Goal: Information Seeking & Learning: Learn about a topic

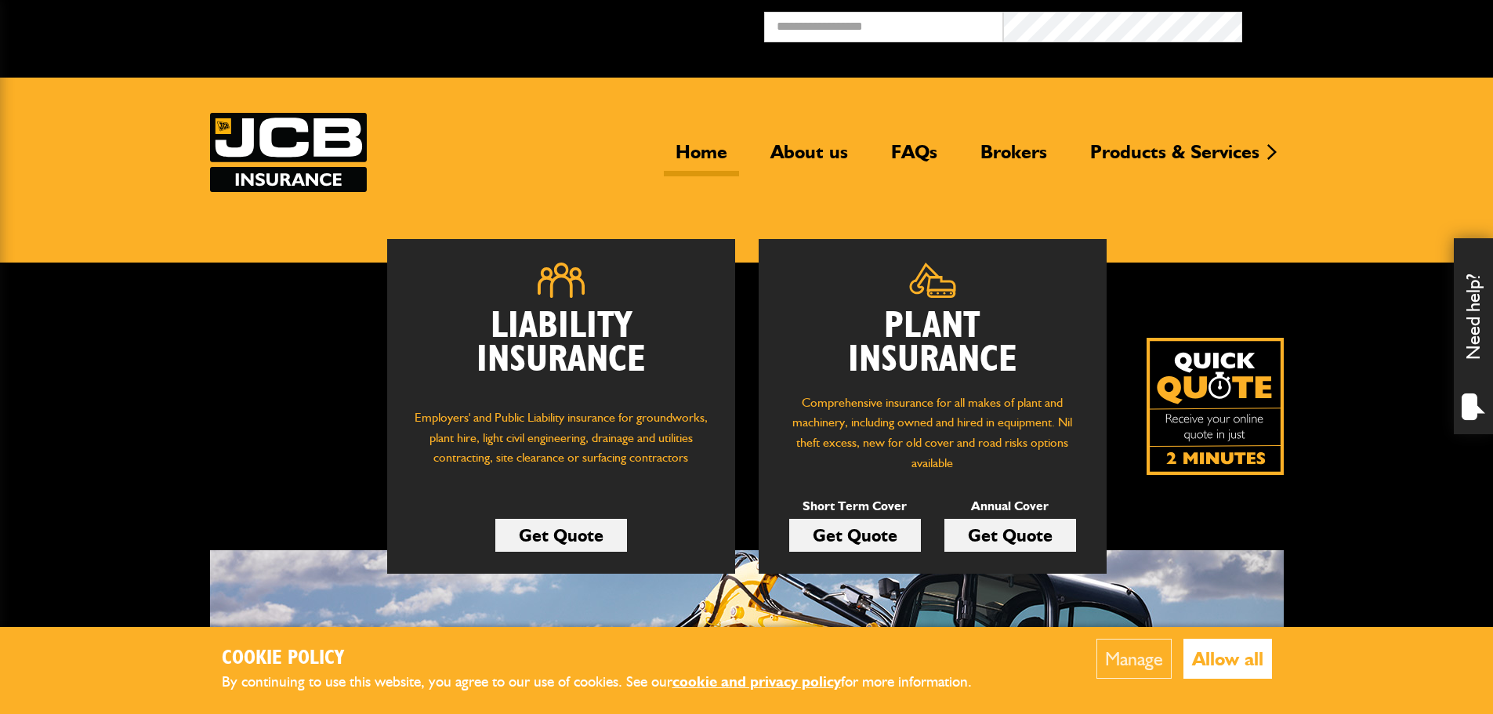
click at [1227, 665] on button "Allow all" at bounding box center [1228, 659] width 89 height 40
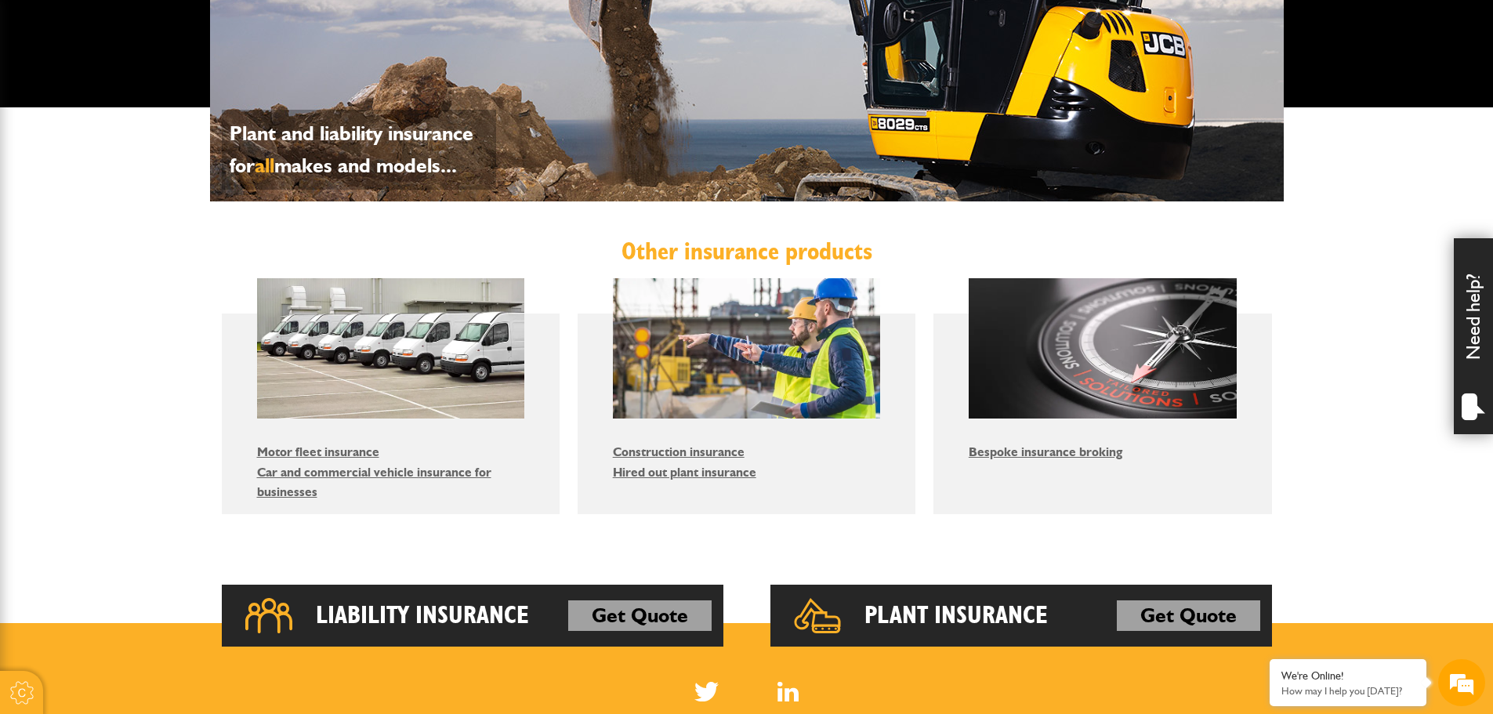
scroll to position [740, 0]
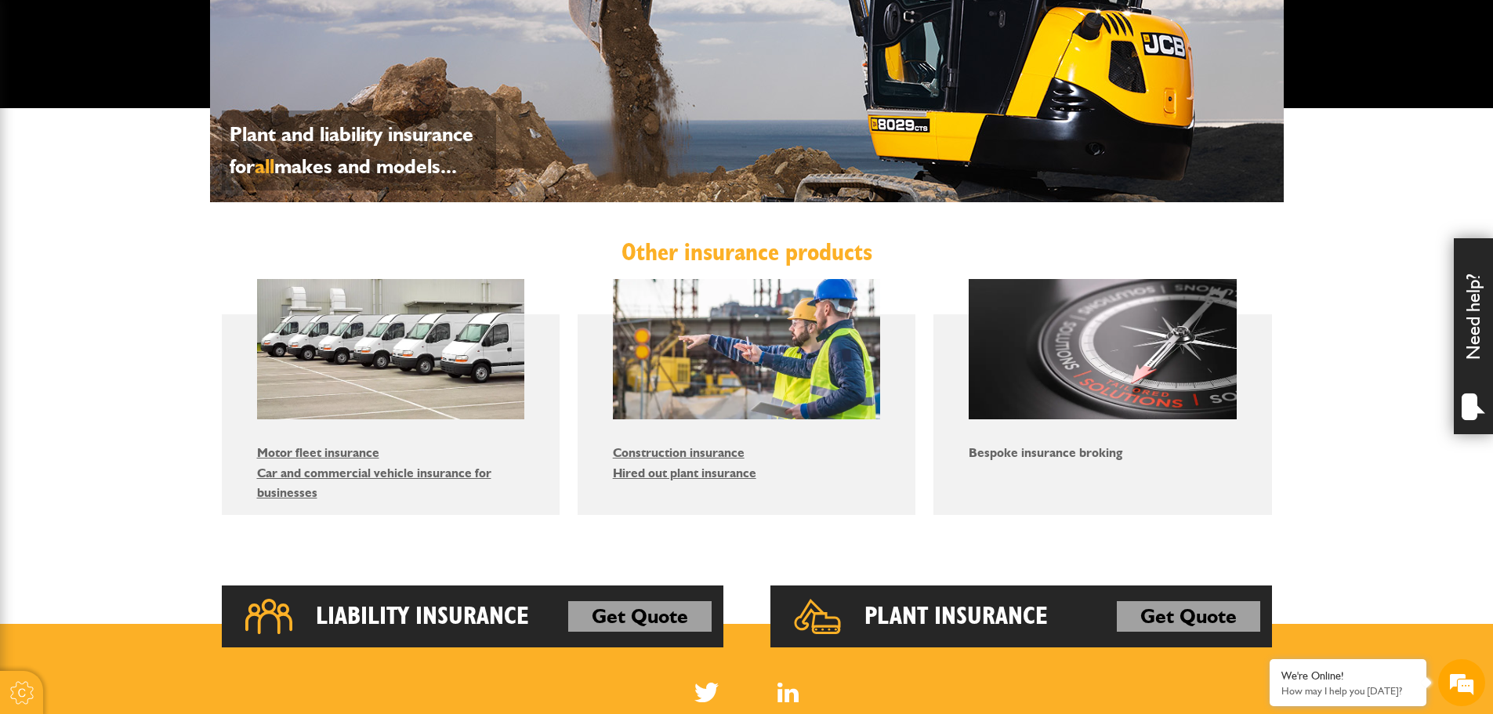
click at [1042, 451] on link "Bespoke insurance broking" at bounding box center [1046, 452] width 154 height 15
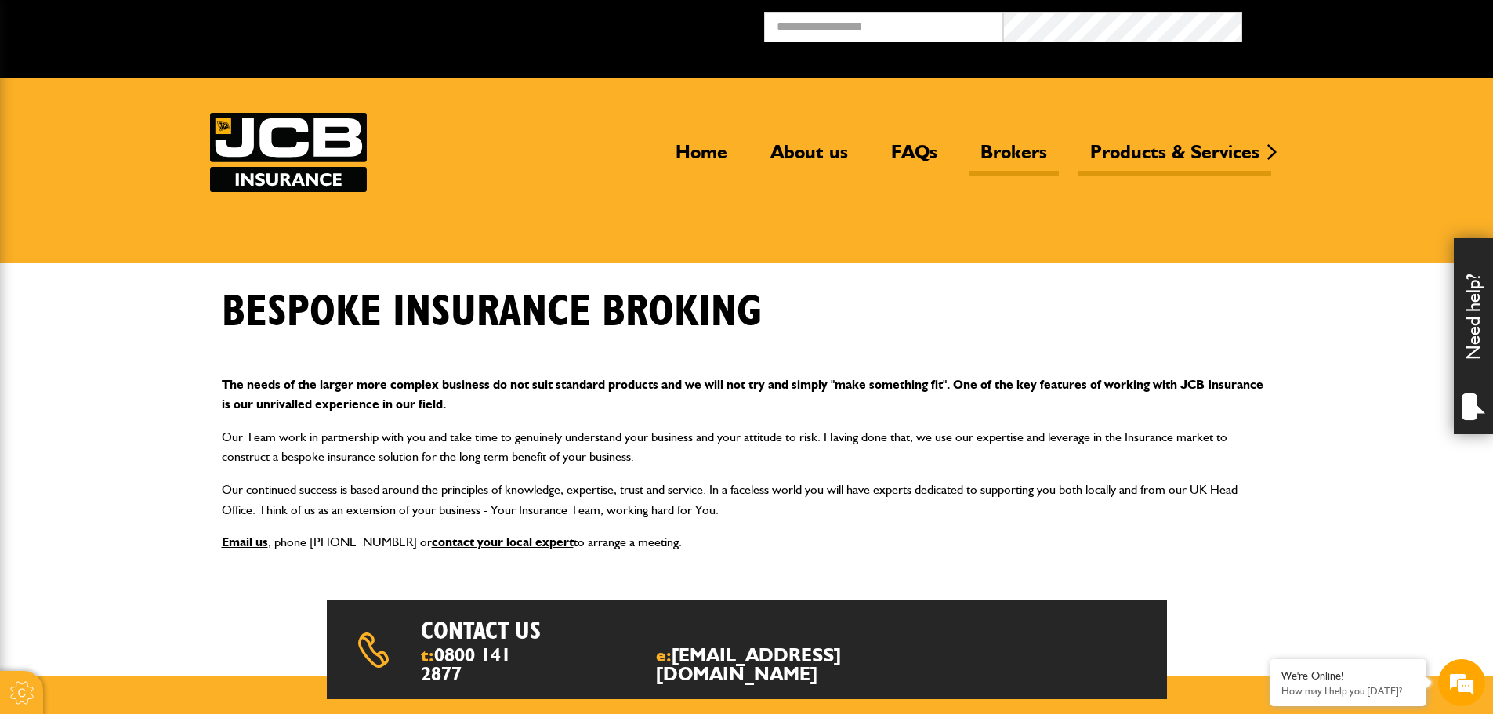
click at [1014, 151] on link "Brokers" at bounding box center [1014, 158] width 90 height 36
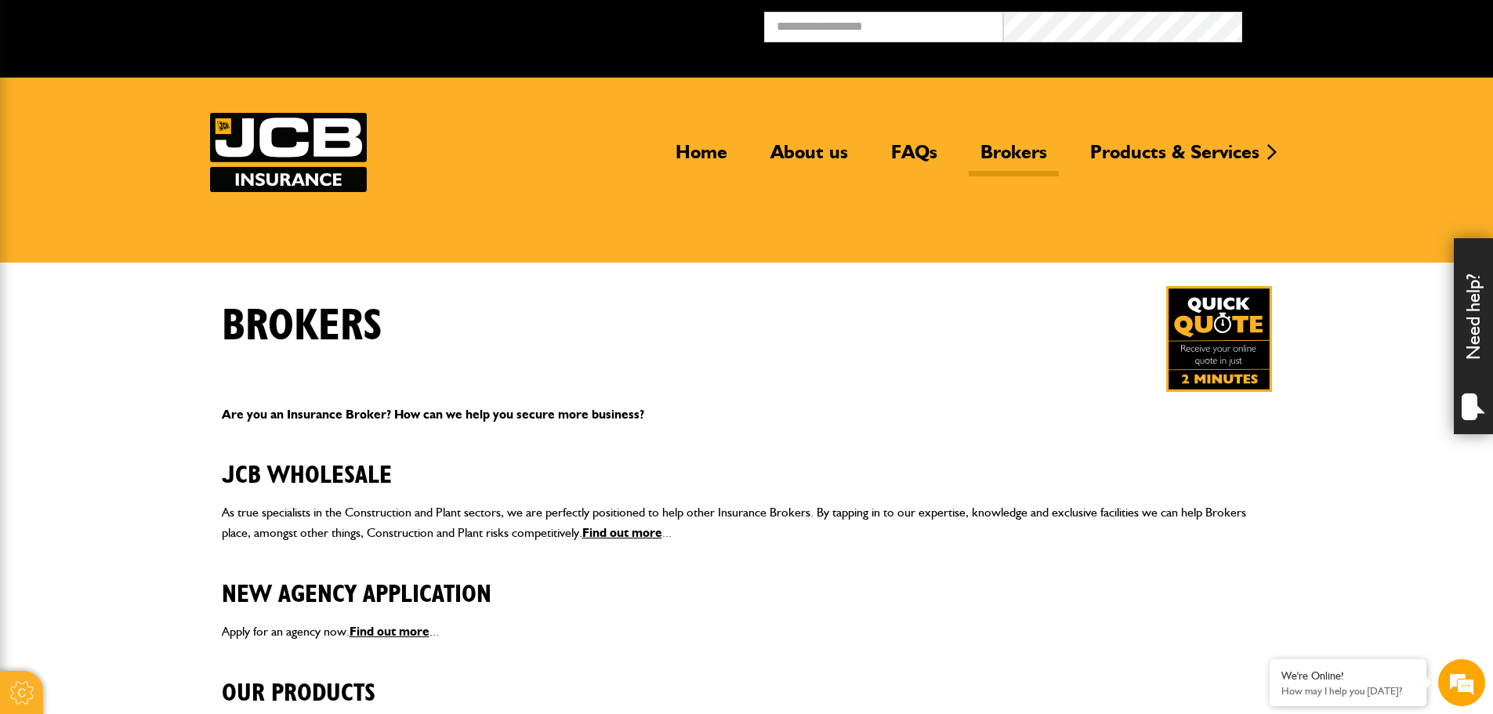
scroll to position [78, 0]
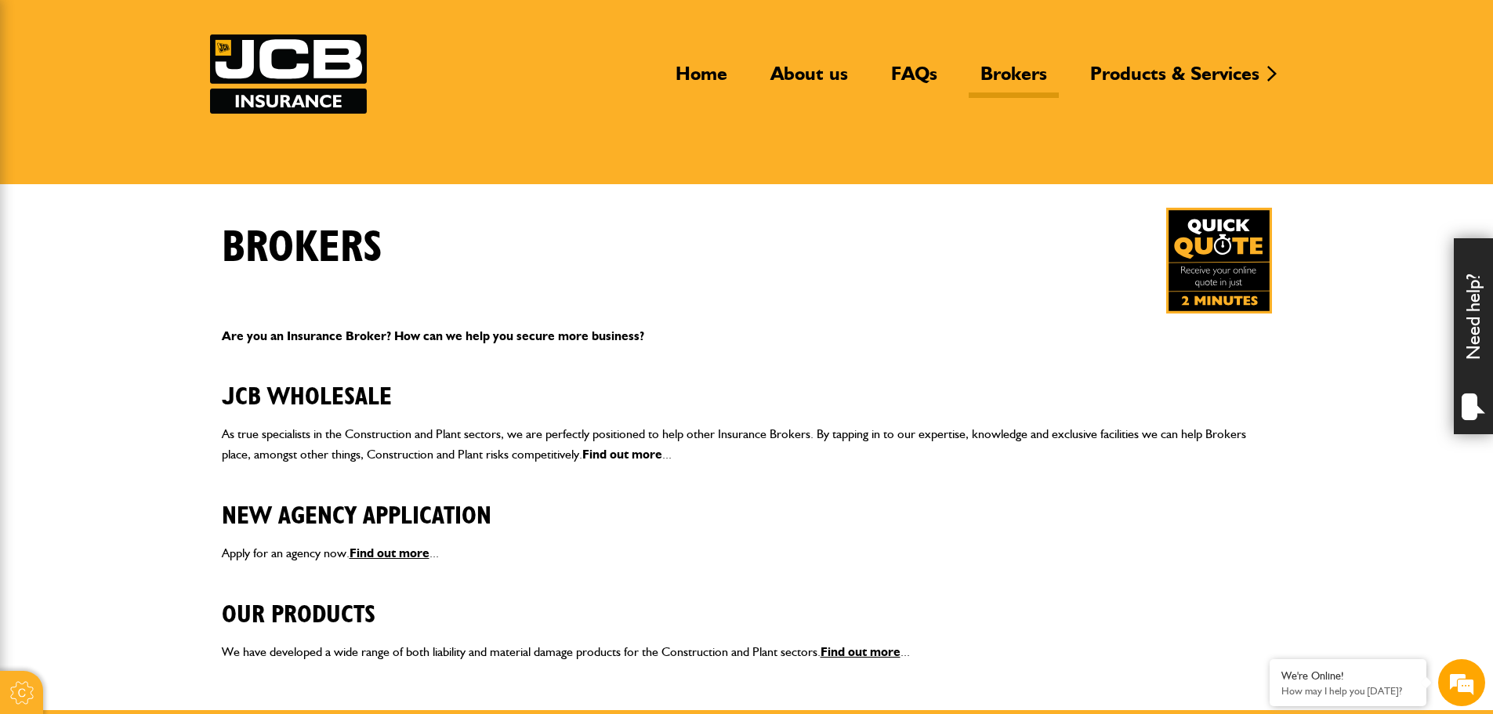
click at [614, 452] on link "Find out more" at bounding box center [622, 454] width 80 height 15
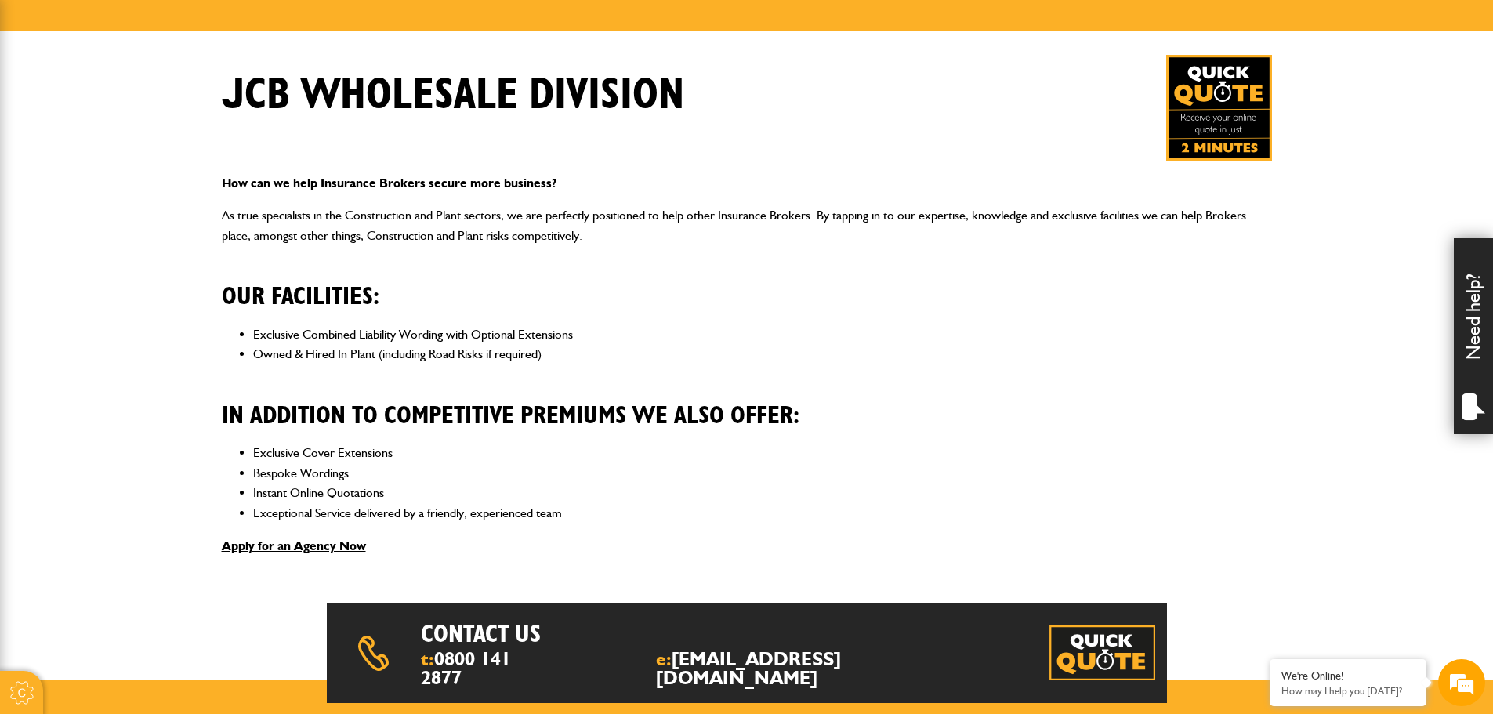
scroll to position [235, 0]
